Goal: Information Seeking & Learning: Learn about a topic

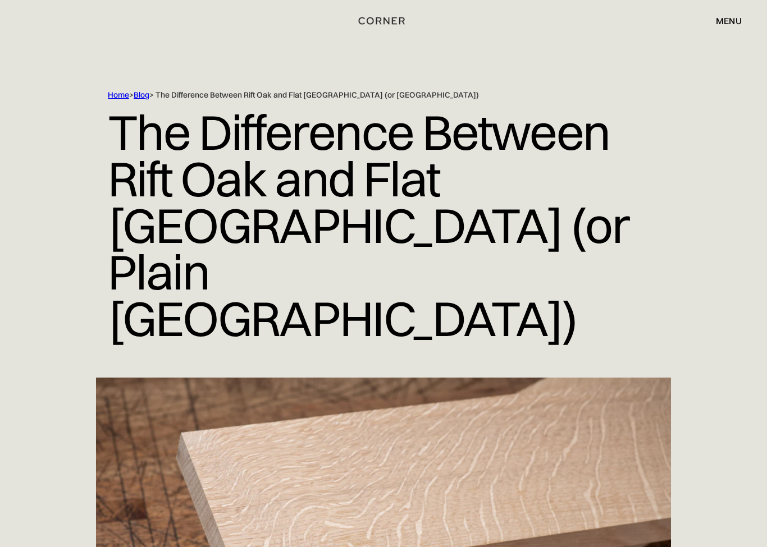
click at [725, 20] on div "menu" at bounding box center [729, 20] width 26 height 9
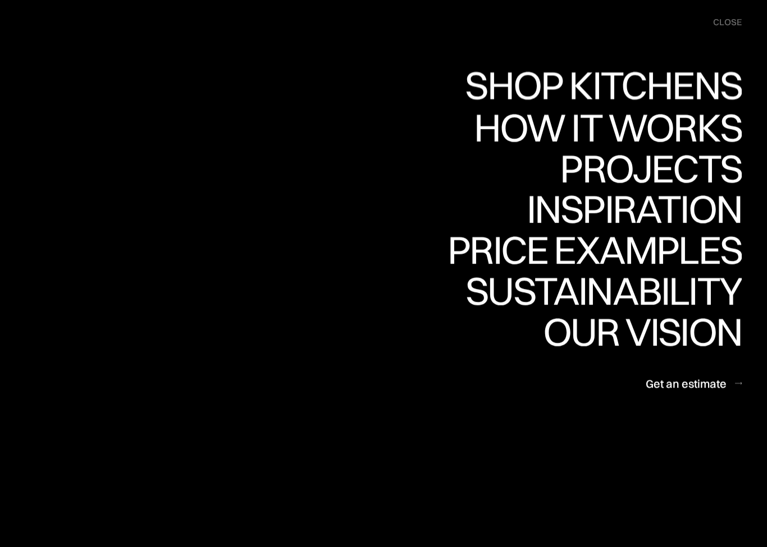
click at [682, 82] on div "Shop Kitchens" at bounding box center [600, 85] width 282 height 39
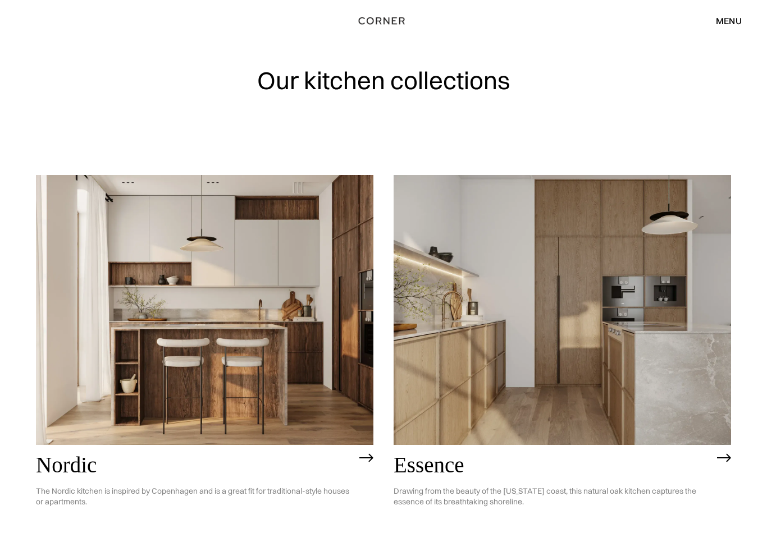
click at [262, 354] on img at bounding box center [204, 310] width 337 height 270
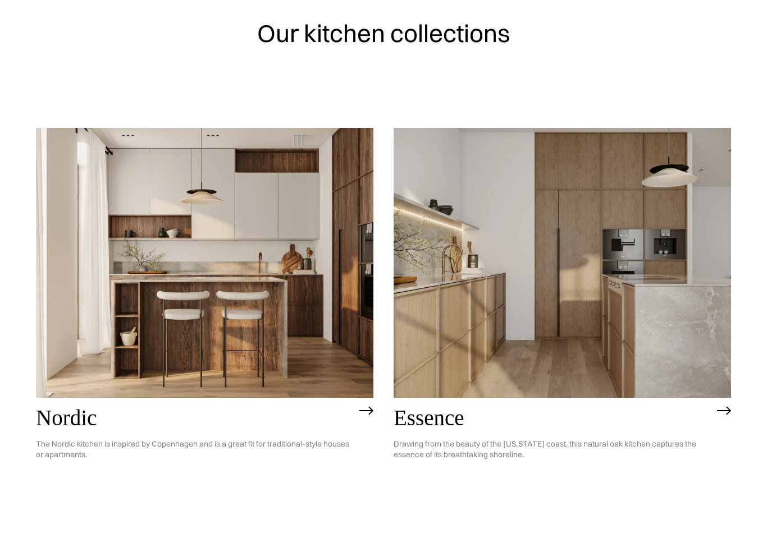
click at [566, 335] on img at bounding box center [561, 310] width 337 height 270
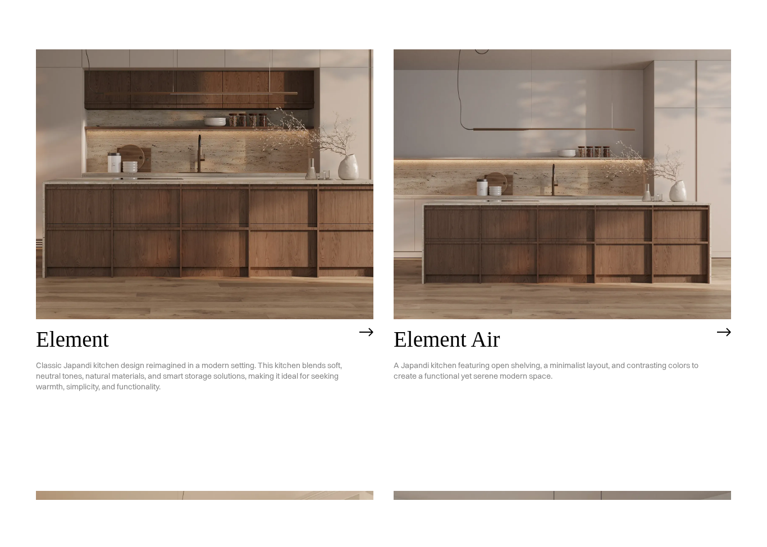
scroll to position [942, 0]
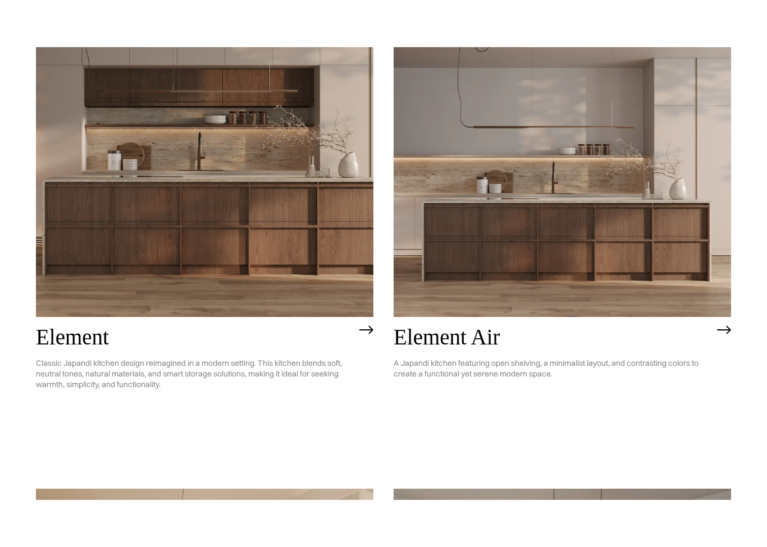
click at [239, 243] on img at bounding box center [204, 229] width 337 height 270
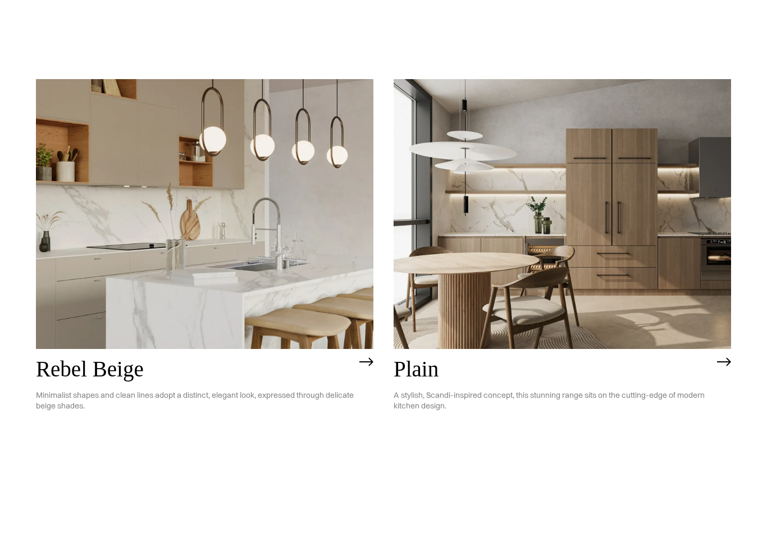
scroll to position [2229, 0]
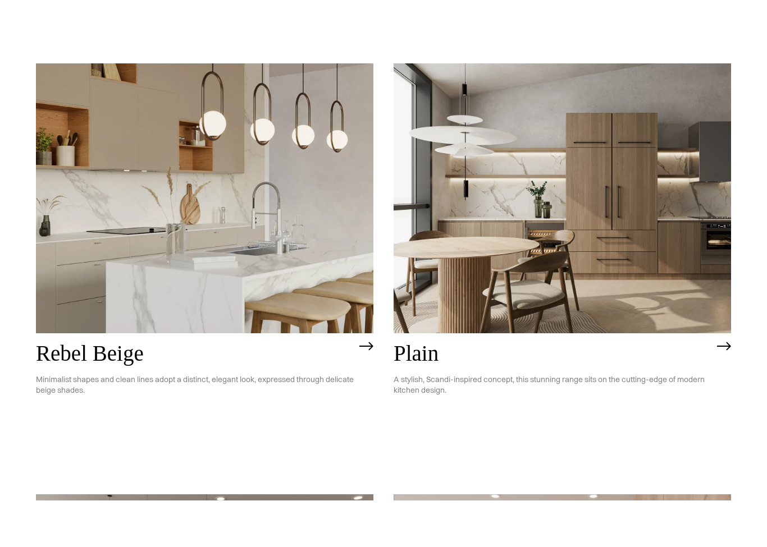
click at [643, 262] on img at bounding box center [561, 245] width 337 height 270
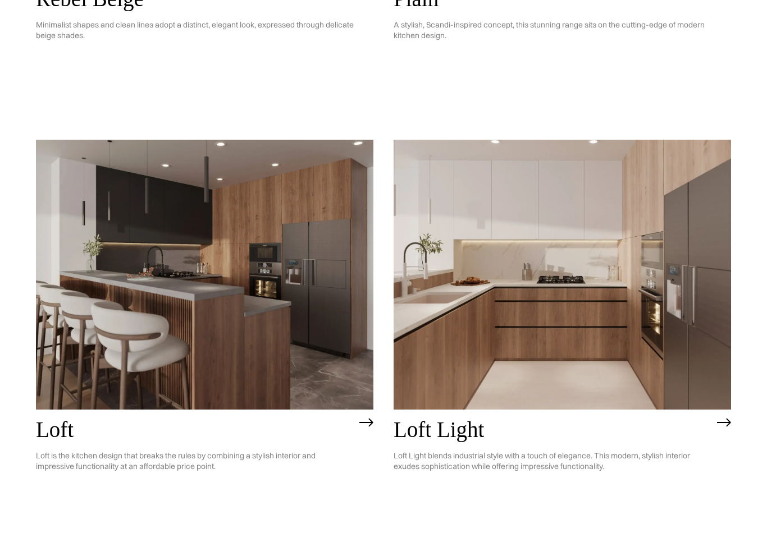
scroll to position [2633, 0]
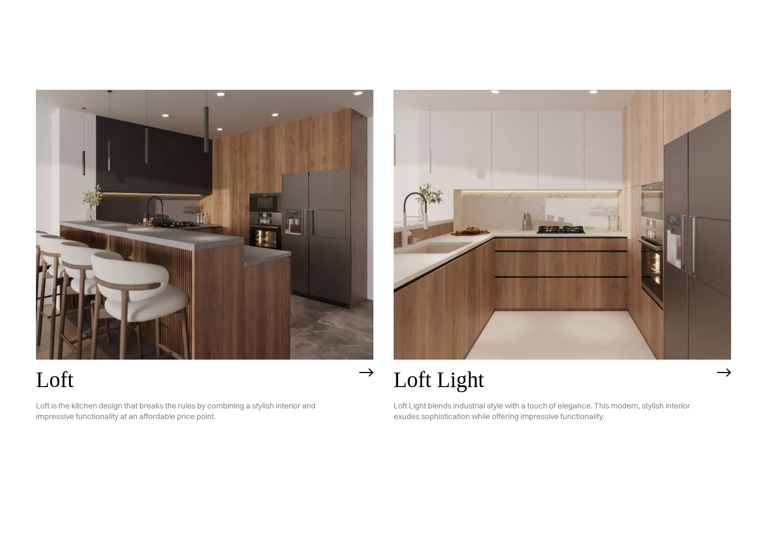
click at [249, 303] on img at bounding box center [204, 272] width 337 height 270
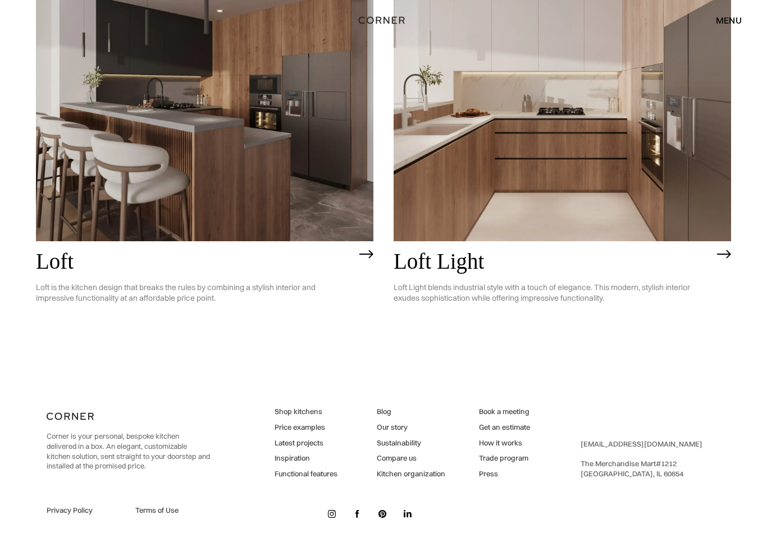
scroll to position [2799, 0]
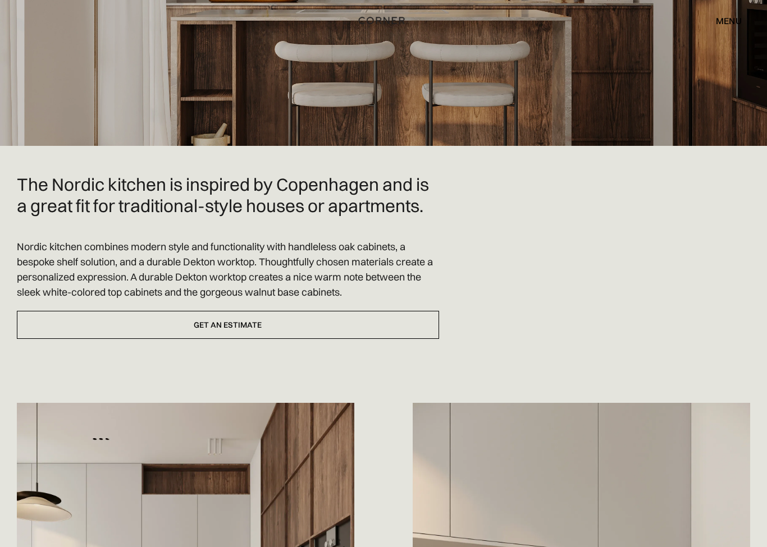
scroll to position [170, 0]
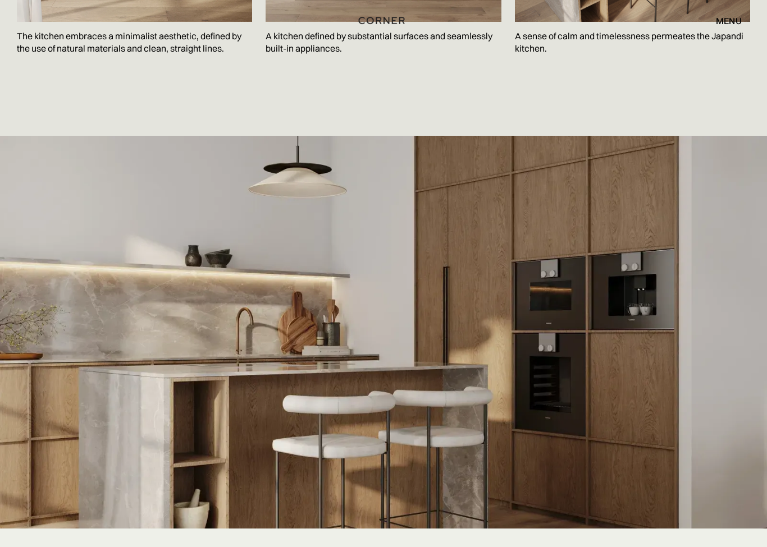
scroll to position [1987, 0]
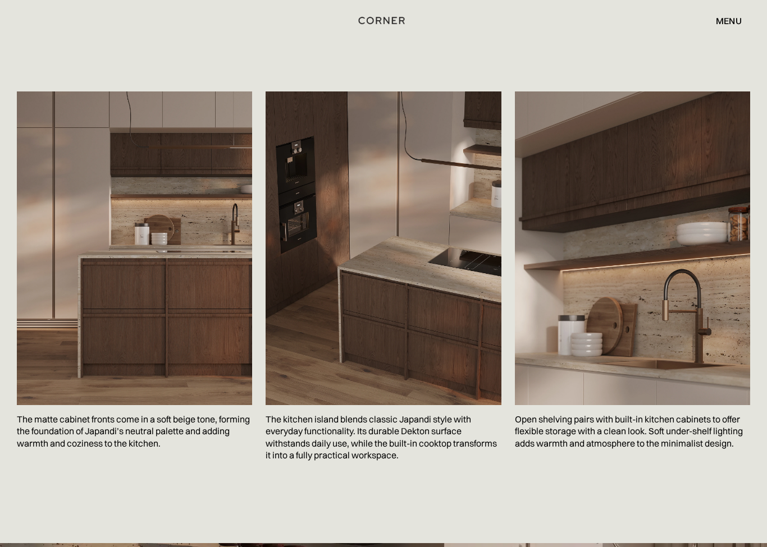
scroll to position [1768, 0]
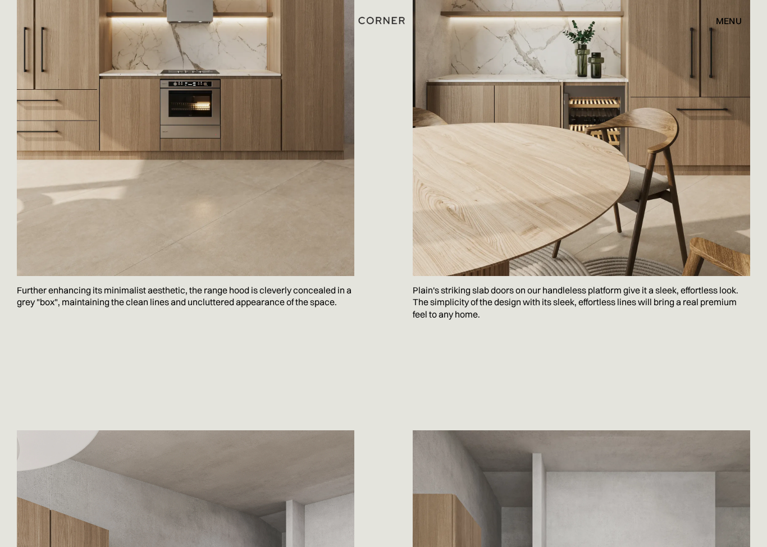
scroll to position [742, 0]
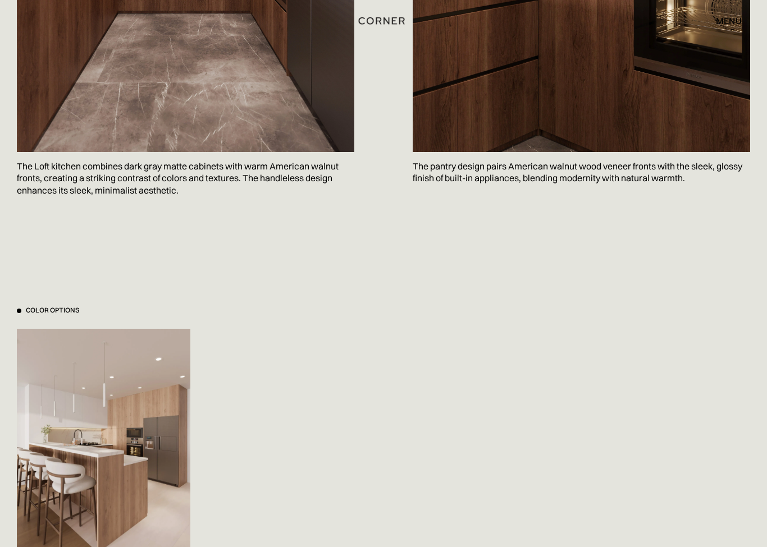
scroll to position [1008, 0]
